Goal: Communication & Community: Share content

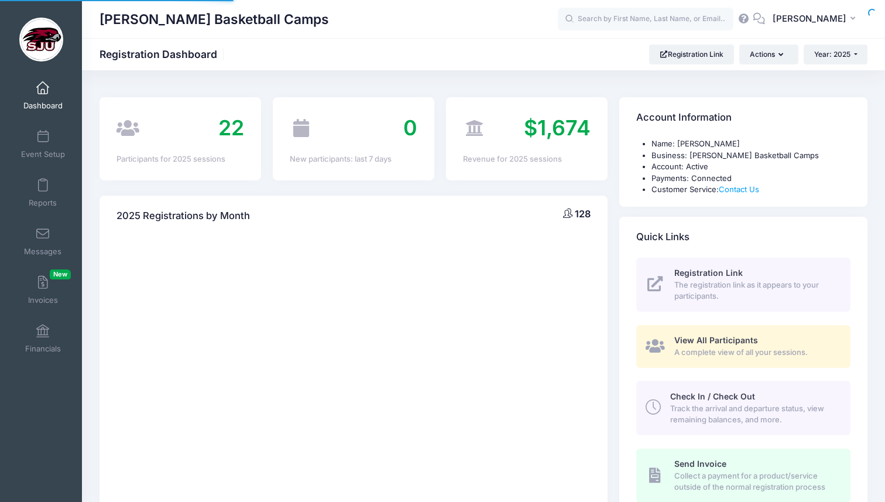
select select
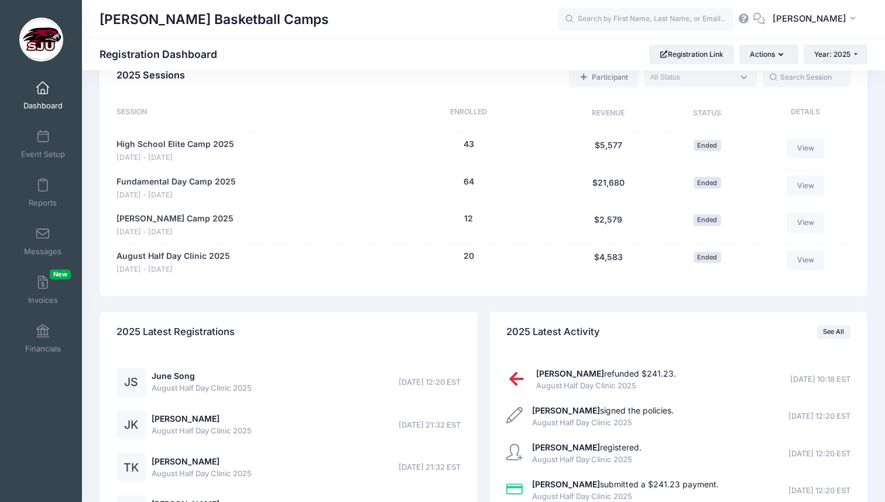
scroll to position [532, 0]
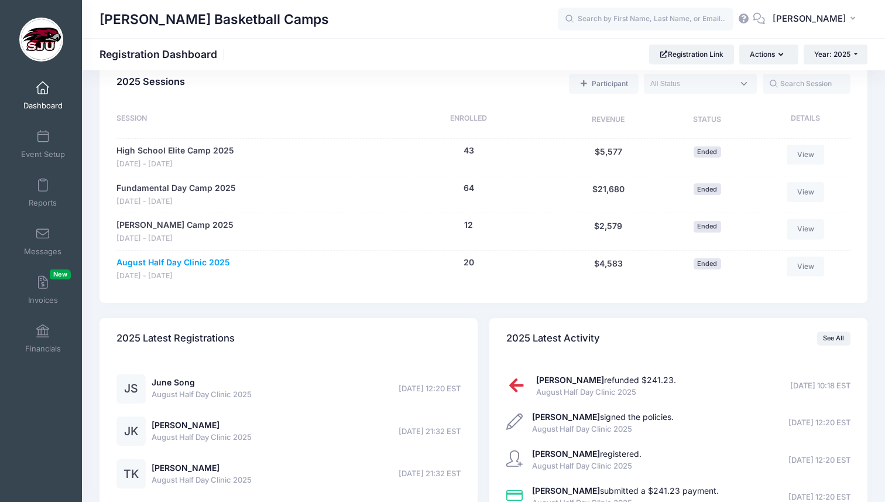
click at [188, 264] on link "August Half Day Clinic 2025" at bounding box center [173, 262] width 114 height 12
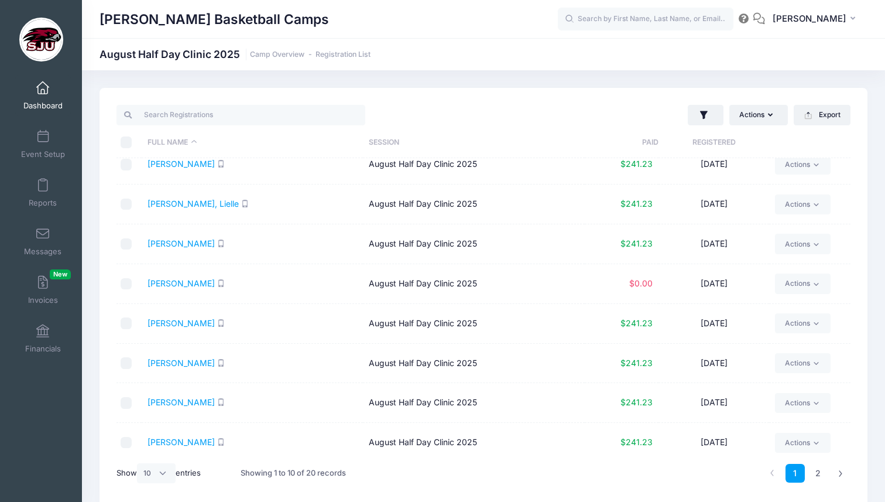
scroll to position [100, 0]
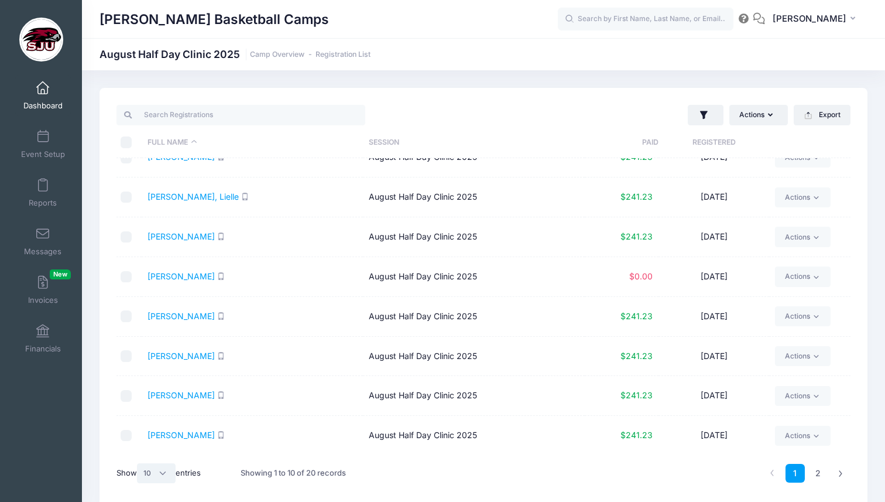
click at [148, 477] on select "All 10 25 50" at bounding box center [156, 473] width 39 height 20
select select "50"
click at [139, 463] on select "All 10 25 50" at bounding box center [156, 473] width 39 height 20
click at [176, 435] on link "Kelly, Palmer" at bounding box center [181, 435] width 67 height 10
click at [33, 236] on link "Messages" at bounding box center [43, 241] width 56 height 41
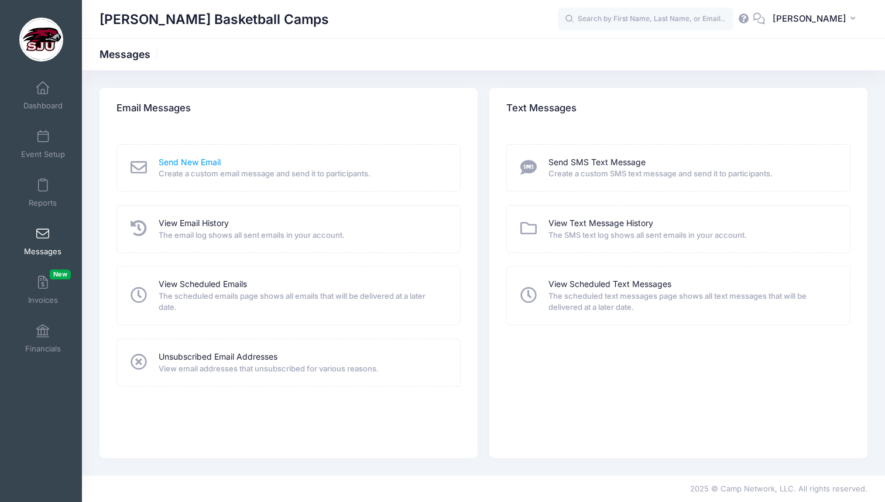
click at [214, 159] on link "Send New Email" at bounding box center [190, 162] width 62 height 12
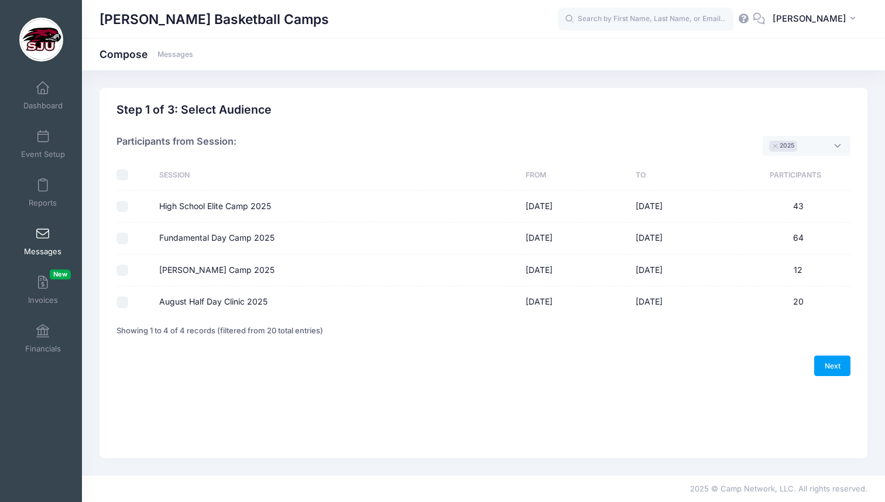
click at [811, 146] on span "× 2025" at bounding box center [807, 146] width 88 height 20
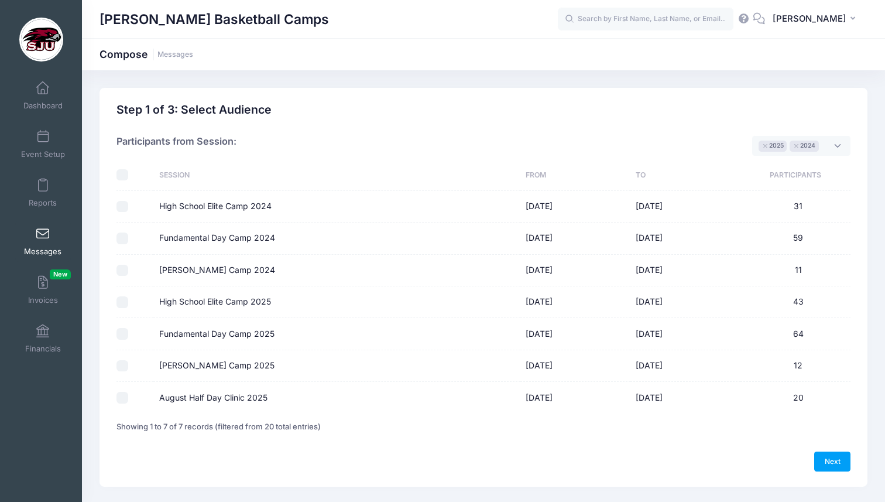
click at [123, 237] on input "Fundamental Day Camp 2024" at bounding box center [122, 238] width 12 height 12
checkbox input "true"
click at [121, 270] on input "[PERSON_NAME] Camp 2024" at bounding box center [122, 271] width 12 height 12
checkbox input "true"
click at [124, 334] on input "Fundamental Day Camp 2025" at bounding box center [122, 334] width 12 height 12
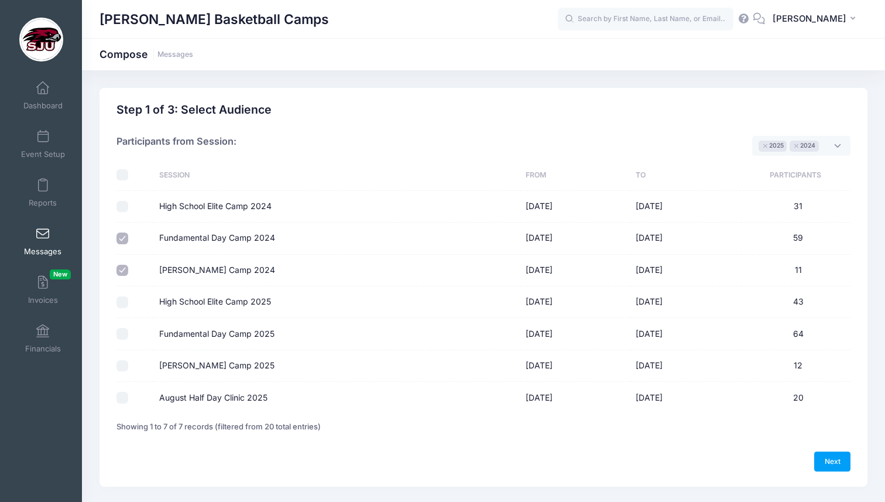
checkbox input "true"
click at [122, 366] on input "[PERSON_NAME] Camp 2025" at bounding box center [122, 366] width 12 height 12
checkbox input "true"
click at [120, 397] on input "August Half Day Clinic 2025" at bounding box center [122, 398] width 12 height 12
checkbox input "true"
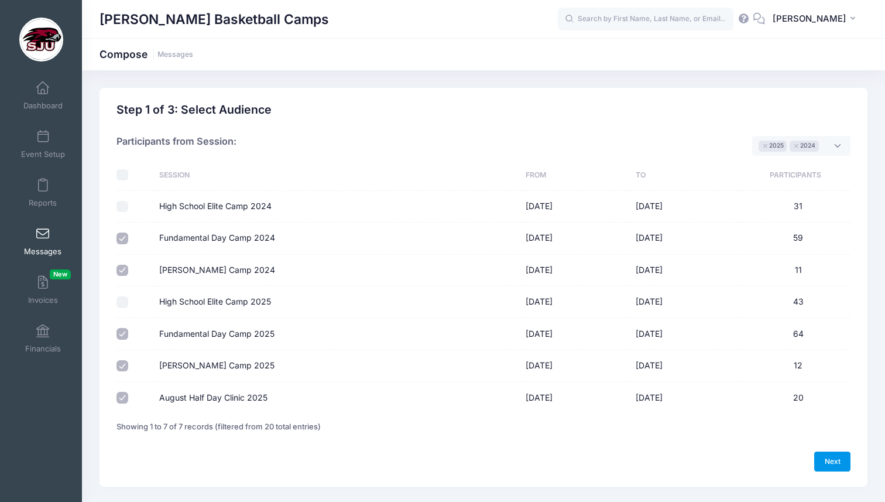
click at [841, 459] on link "Next" at bounding box center [832, 461] width 36 height 20
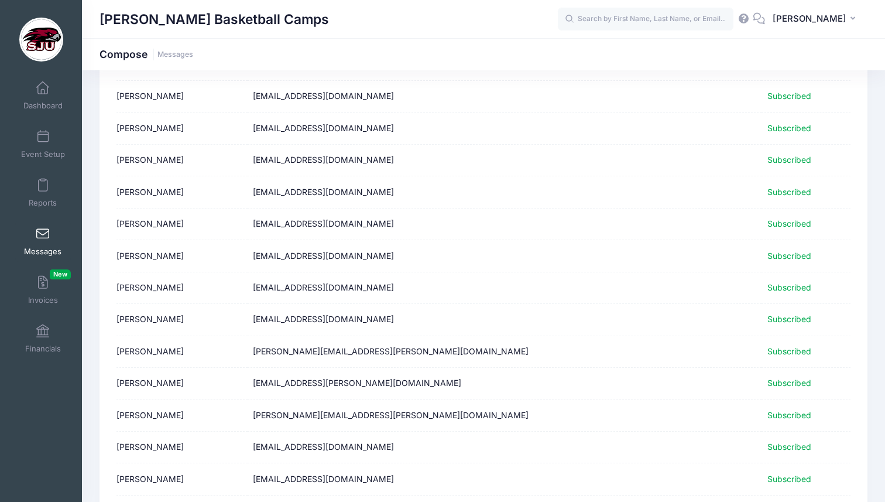
scroll to position [1394, 0]
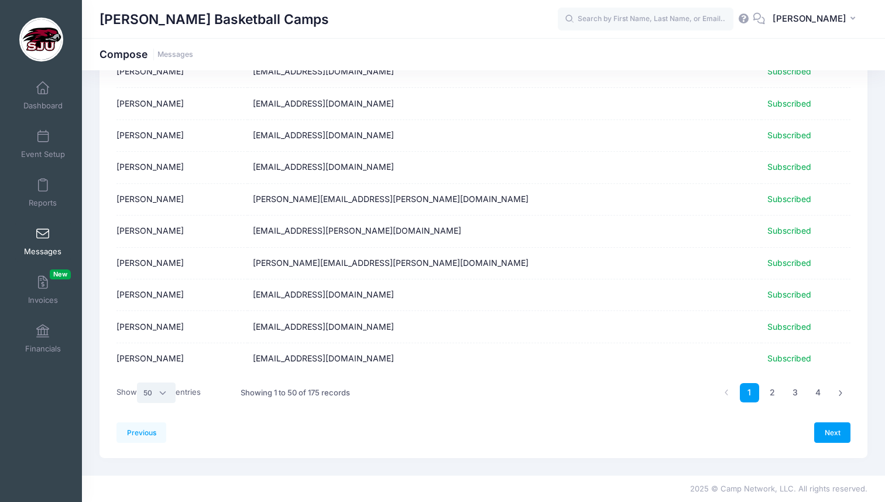
click at [155, 391] on select "All 10 25 50" at bounding box center [156, 392] width 39 height 20
select select "-1"
click at [139, 402] on select "All 10 25 50" at bounding box center [156, 392] width 39 height 20
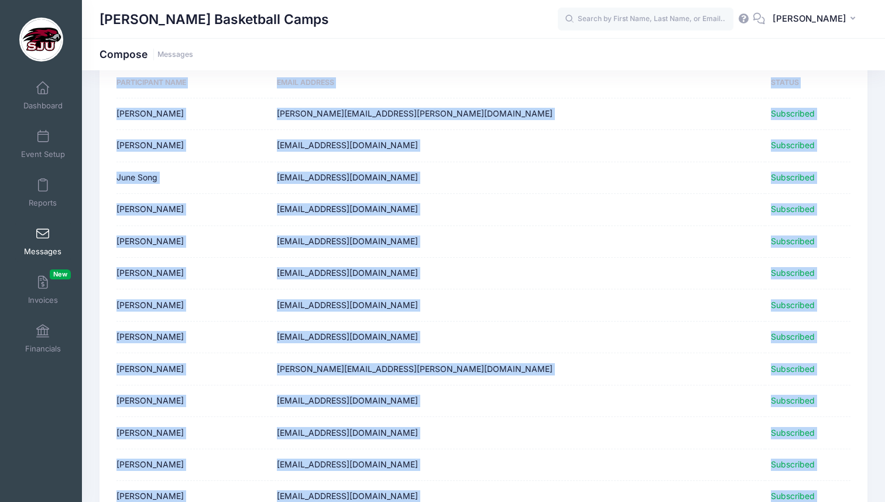
scroll to position [0, 0]
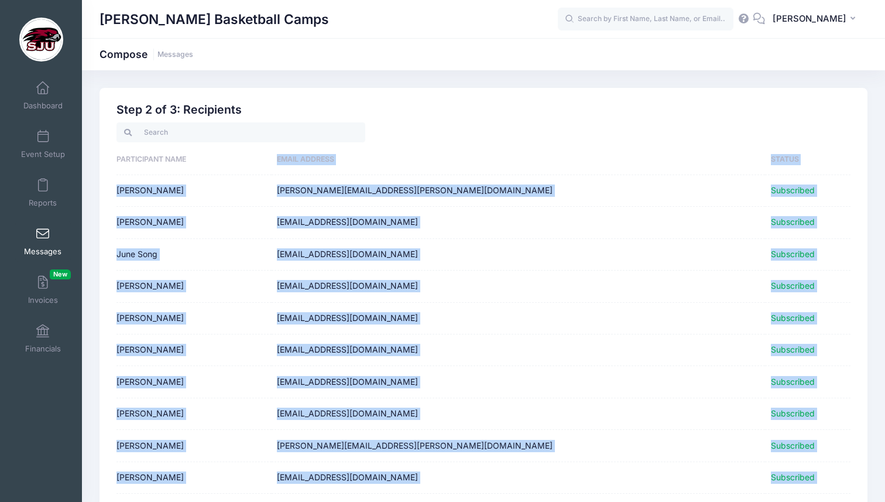
drag, startPoint x: 506, startPoint y: 355, endPoint x: 356, endPoint y: 157, distance: 248.2
copy table "Email Address Status [PERSON_NAME] [PERSON_NAME][EMAIL_ADDRESS][PERSON_NAME][DO…"
click at [526, 265] on td "[EMAIL_ADDRESS][DOMAIN_NAME]" at bounding box center [518, 255] width 493 height 32
